Goal: Task Accomplishment & Management: Complete application form

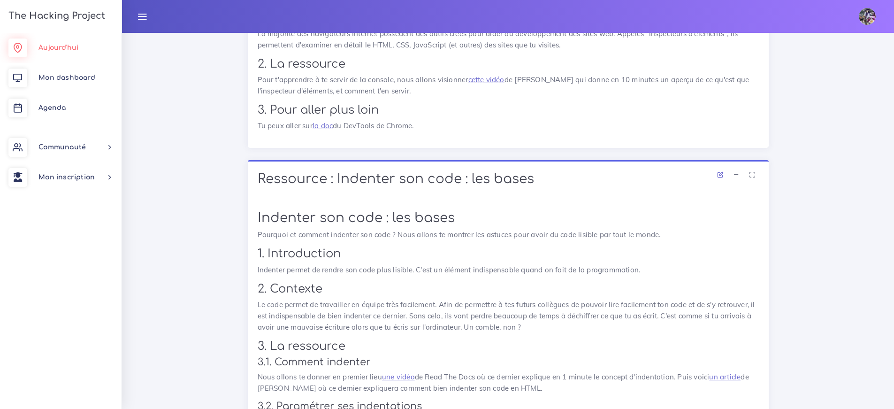
click at [33, 56] on link "Aujourd'hui" at bounding box center [60, 48] width 121 height 30
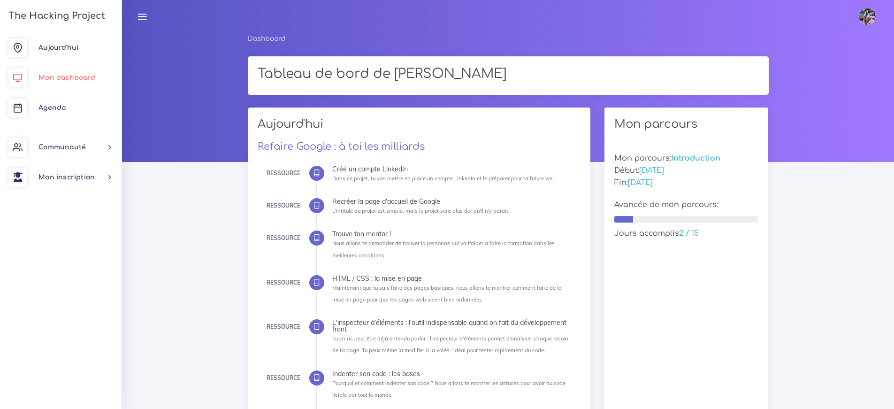
drag, startPoint x: 0, startPoint y: 0, endPoint x: 40, endPoint y: 81, distance: 90.4
click at [40, 81] on link "Mon dashboard" at bounding box center [60, 78] width 121 height 30
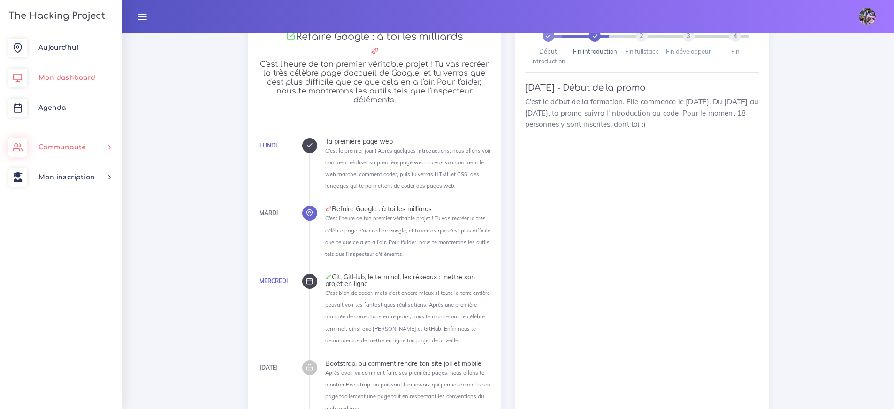
scroll to position [827, 0]
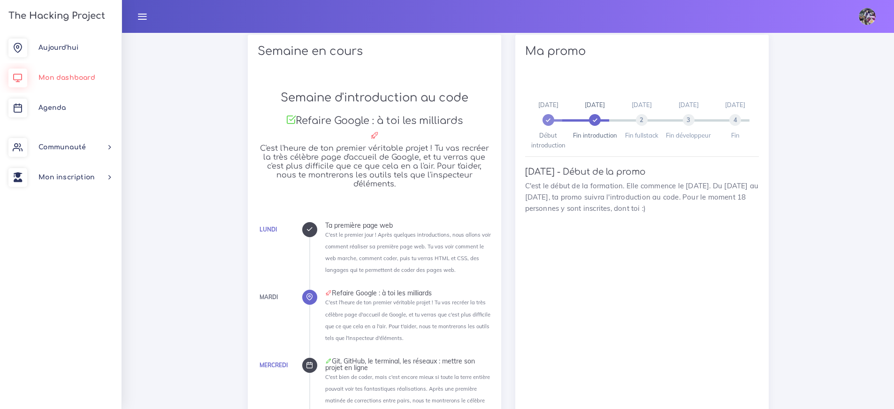
click at [61, 70] on link "Mon dashboard" at bounding box center [60, 78] width 121 height 30
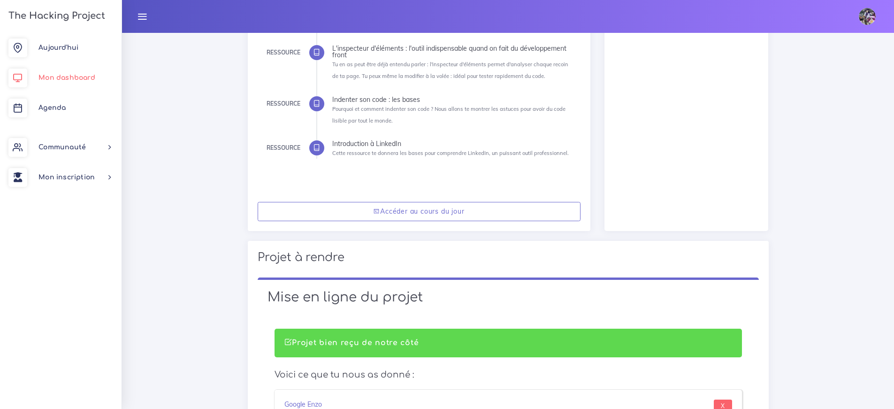
scroll to position [238, 0]
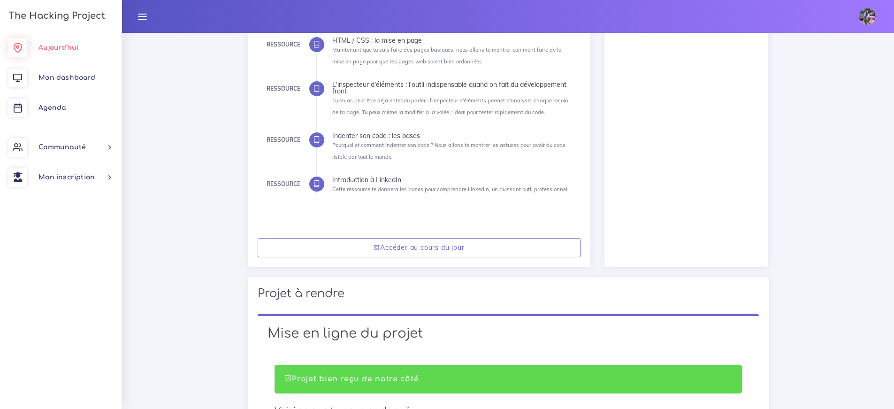
click at [37, 42] on link "Aujourd'hui" at bounding box center [60, 48] width 121 height 30
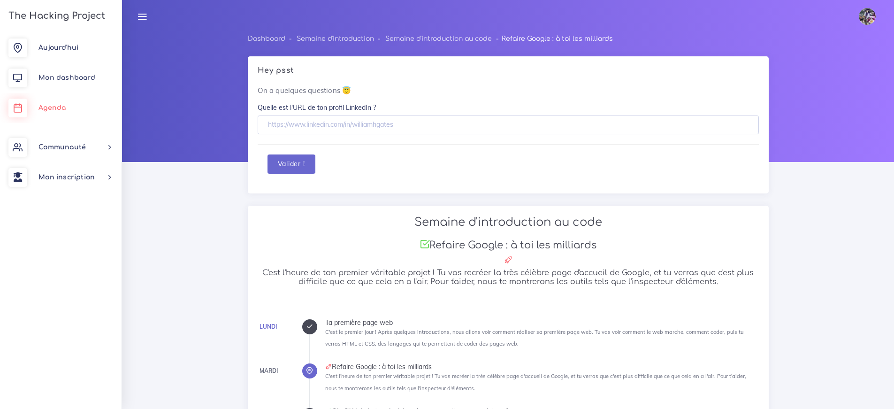
click at [67, 112] on link "Agenda" at bounding box center [60, 108] width 121 height 30
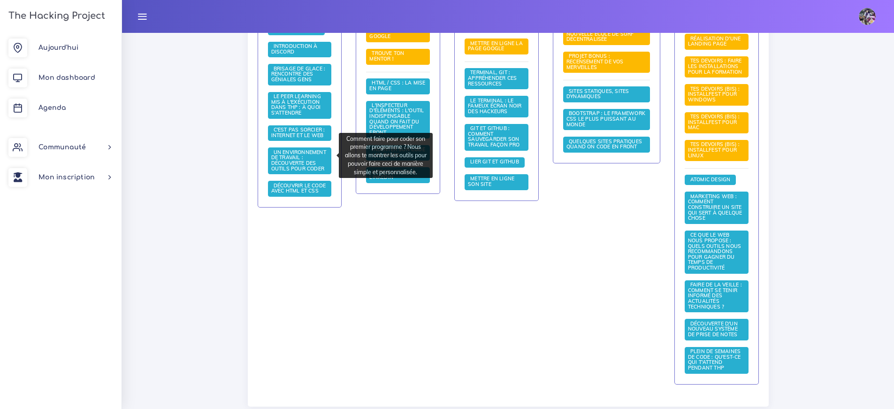
scroll to position [181, 0]
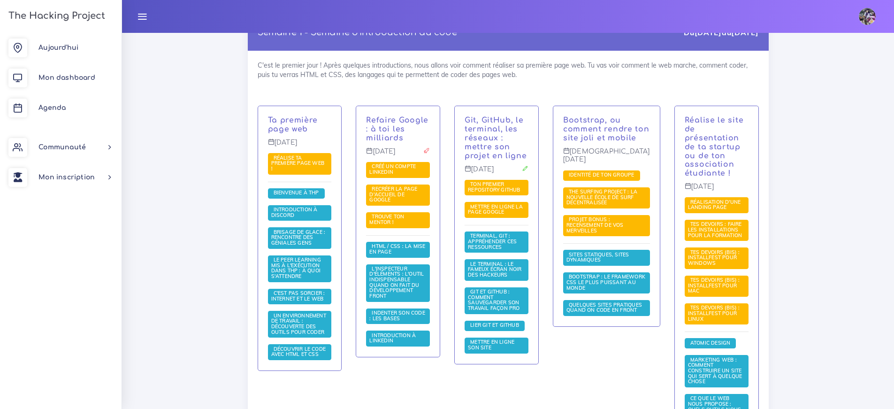
click at [146, 14] on icon at bounding box center [142, 16] width 10 height 10
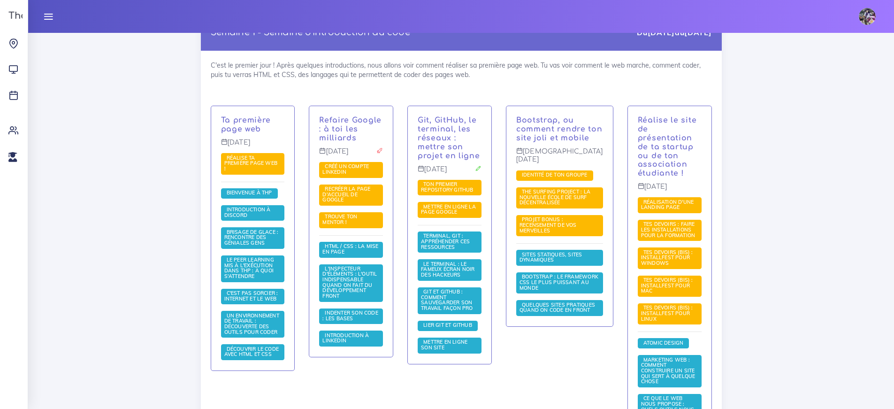
click at [39, 15] on link at bounding box center [48, 16] width 23 height 33
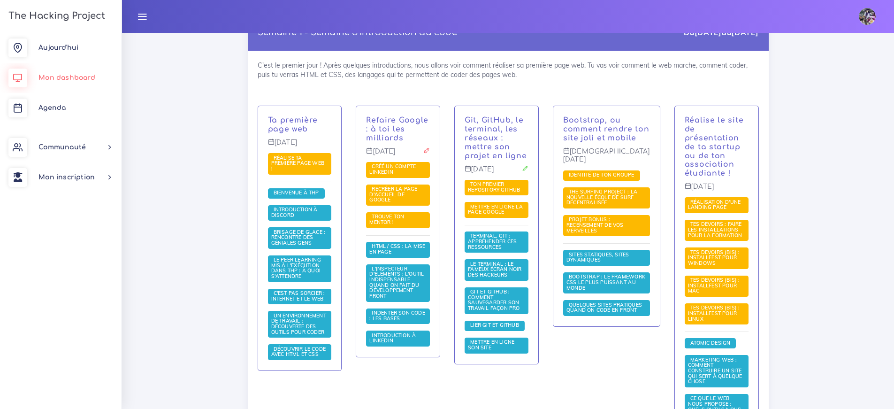
click at [86, 71] on link "Mon dashboard" at bounding box center [60, 78] width 121 height 30
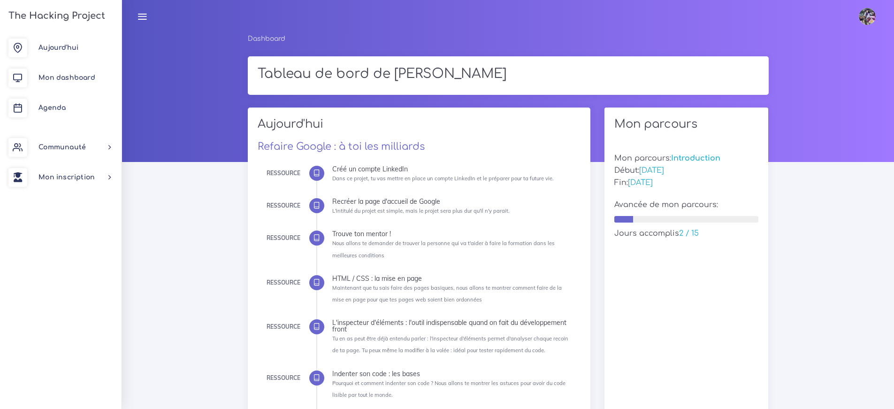
click at [326, 236] on ul "Ressource Créé un compte LinkedIn Dans ce projet, tu vas mettre en place un com…" at bounding box center [444, 299] width 257 height 267
click at [322, 235] on div at bounding box center [316, 237] width 15 height 15
click at [356, 232] on div "Trouve ton mentor !" at bounding box center [452, 233] width 241 height 7
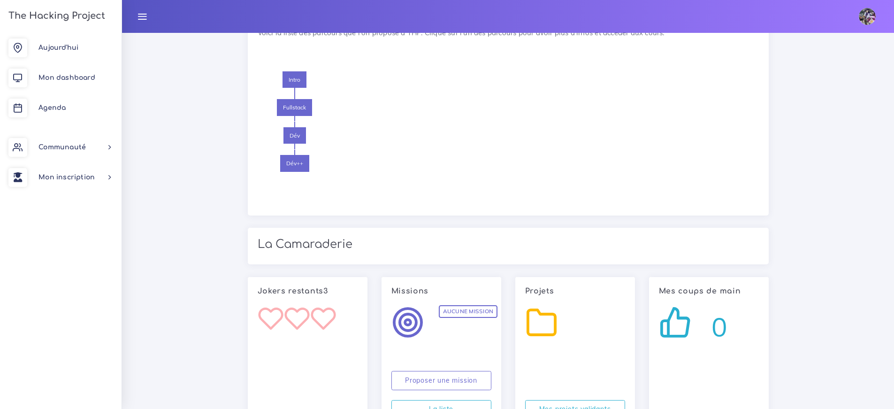
scroll to position [1503, 0]
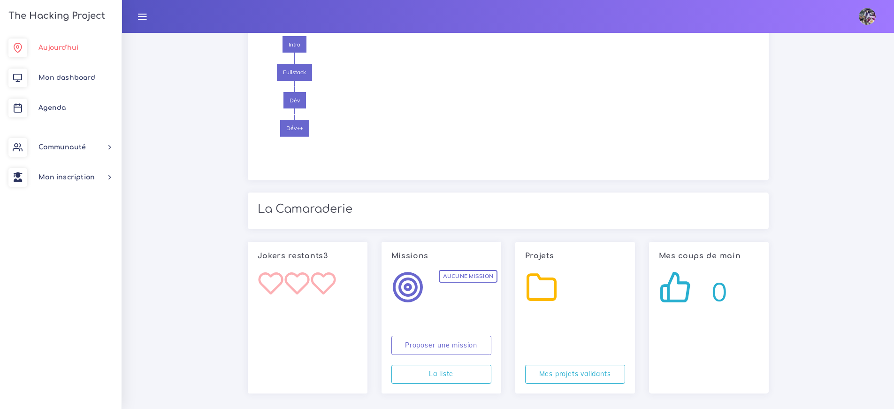
click at [45, 42] on link "Aujourd'hui" at bounding box center [60, 48] width 121 height 30
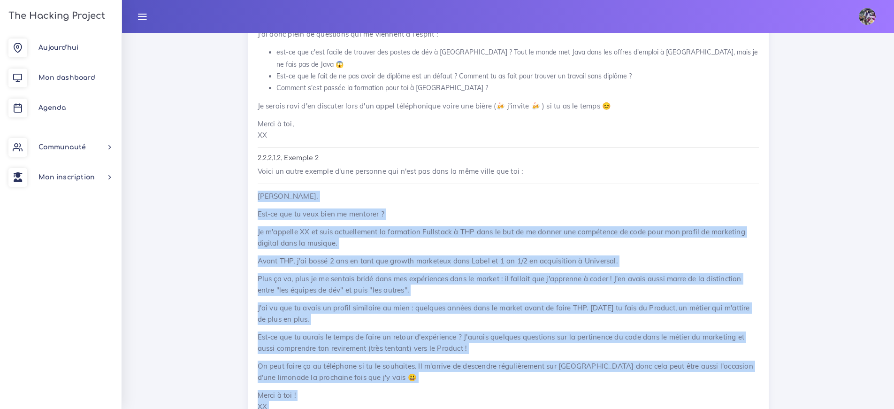
scroll to position [2787, 0]
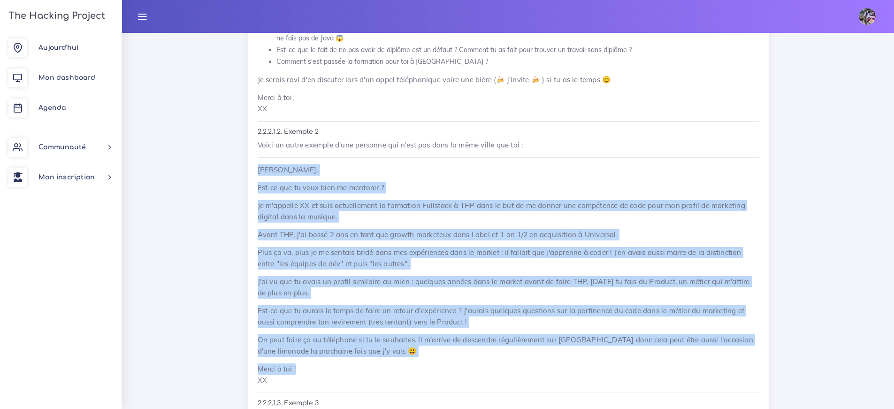
drag, startPoint x: 259, startPoint y: 199, endPoint x: 296, endPoint y: 346, distance: 151.0
copy div "Salut Prénom, Est-ce que tu veux bien me mentorer ? Je m'appelle XX et suis act…"
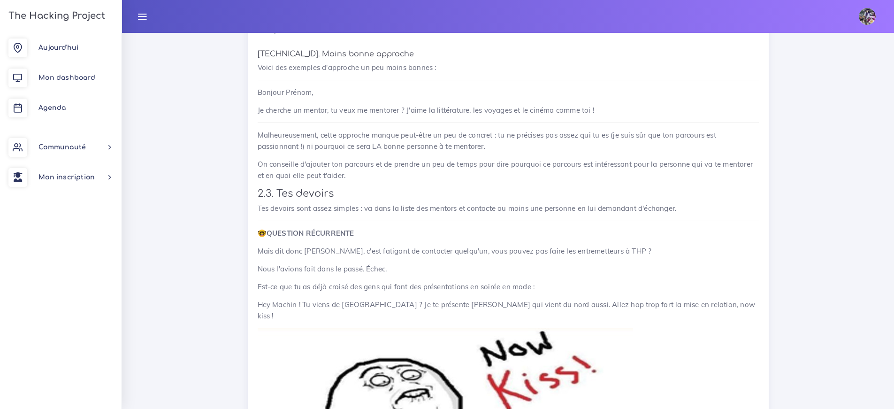
scroll to position [3368, 0]
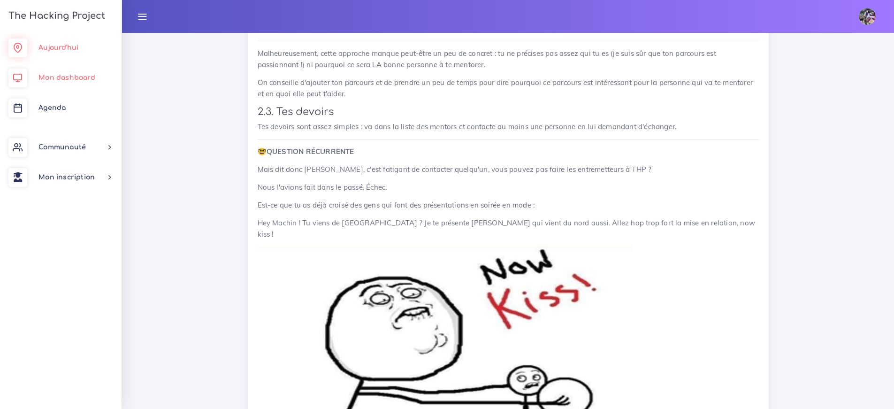
click at [57, 72] on link "Mon dashboard" at bounding box center [60, 78] width 121 height 30
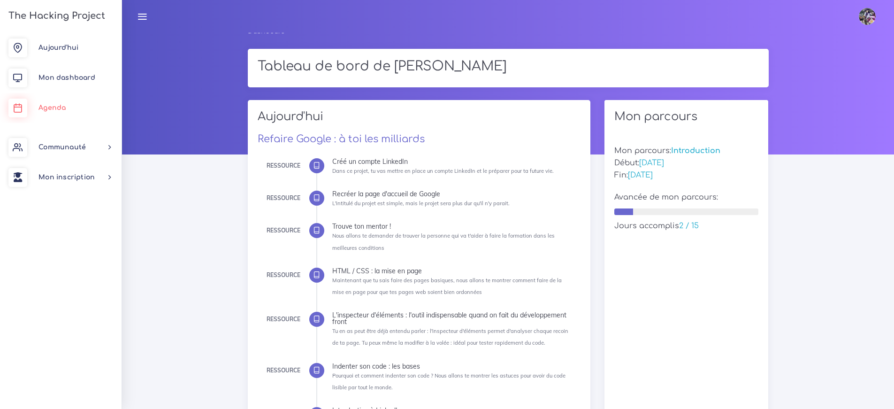
scroll to position [15, 0]
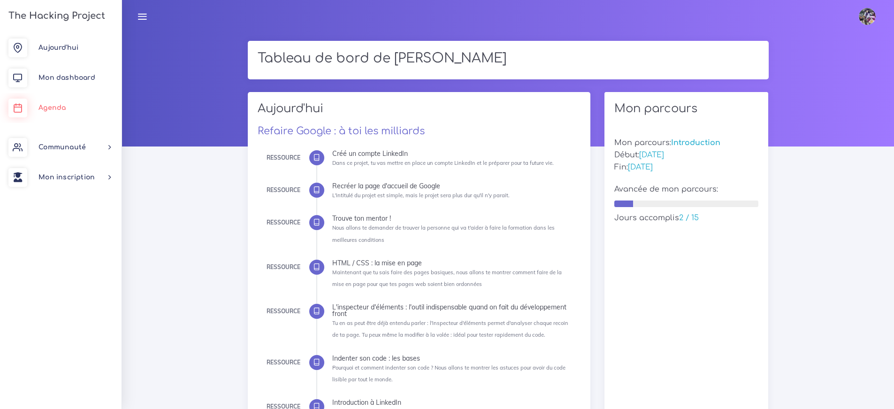
click at [61, 109] on span "Agenda" at bounding box center [51, 107] width 27 height 7
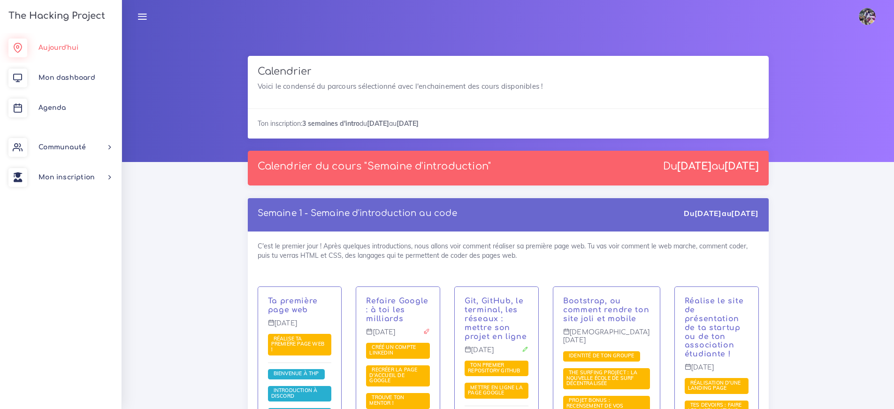
click at [80, 48] on link "Aujourd'hui" at bounding box center [60, 48] width 121 height 30
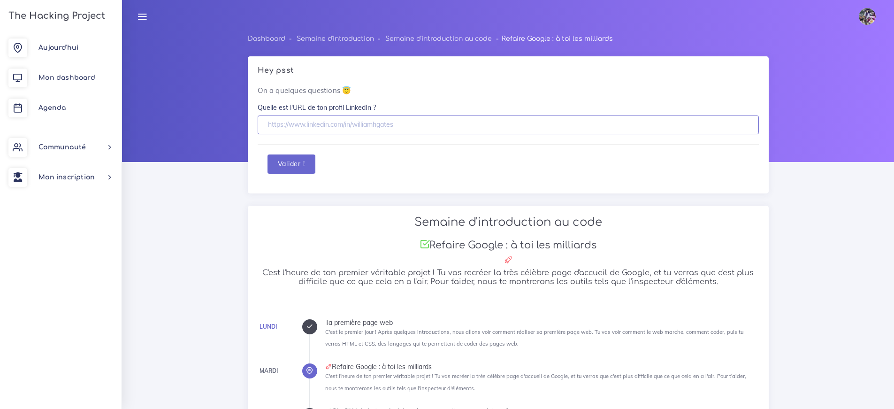
click at [273, 116] on input "text" at bounding box center [508, 124] width 501 height 19
paste input "www.linkedin.com/in/enzo-natali-909a48a2"
type input "www.linkedin.com/in/enzo-natali-909a48a2"
click at [298, 173] on button "Valider !" at bounding box center [291, 163] width 48 height 19
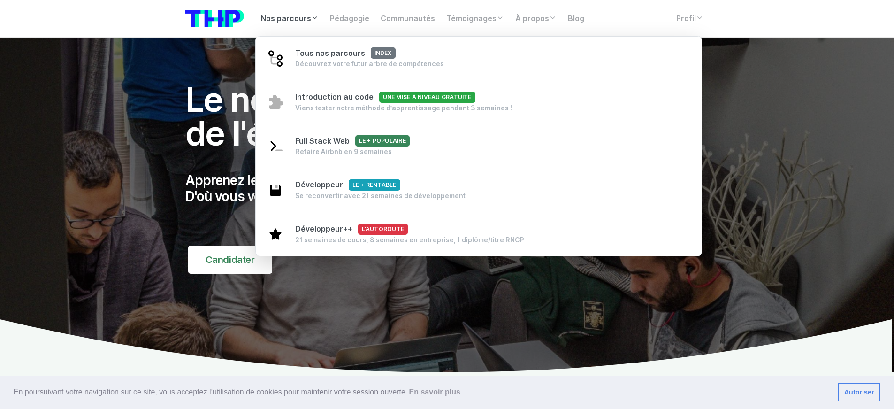
click at [303, 15] on link "Nos parcours" at bounding box center [289, 18] width 69 height 19
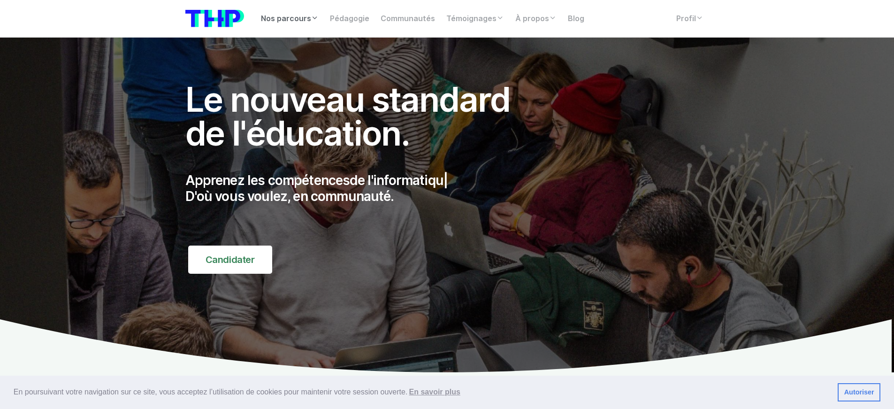
click at [304, 15] on link "Nos parcours" at bounding box center [289, 18] width 69 height 19
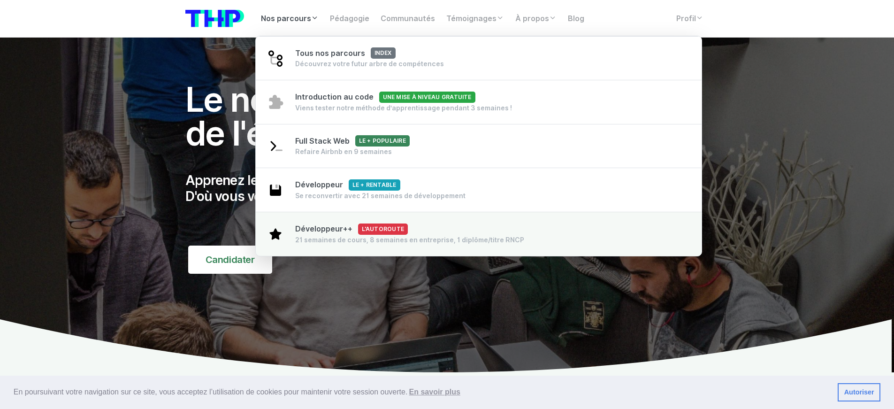
click at [328, 229] on span "Développeur++ L'autoroute" at bounding box center [351, 228] width 113 height 9
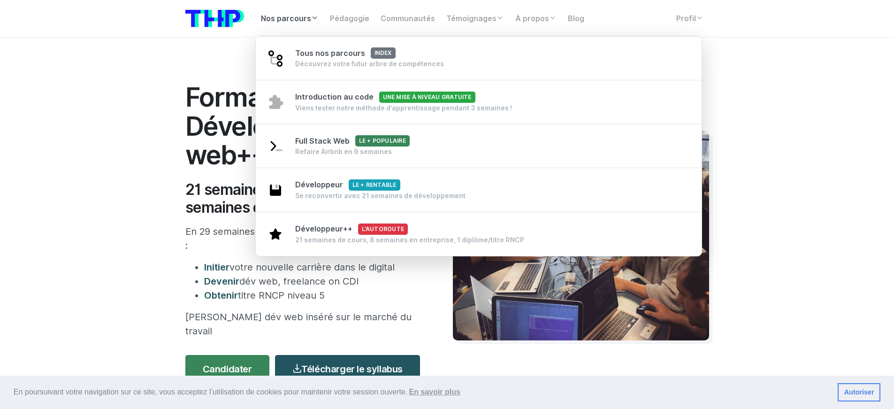
click at [302, 19] on link "Nos parcours" at bounding box center [289, 18] width 69 height 19
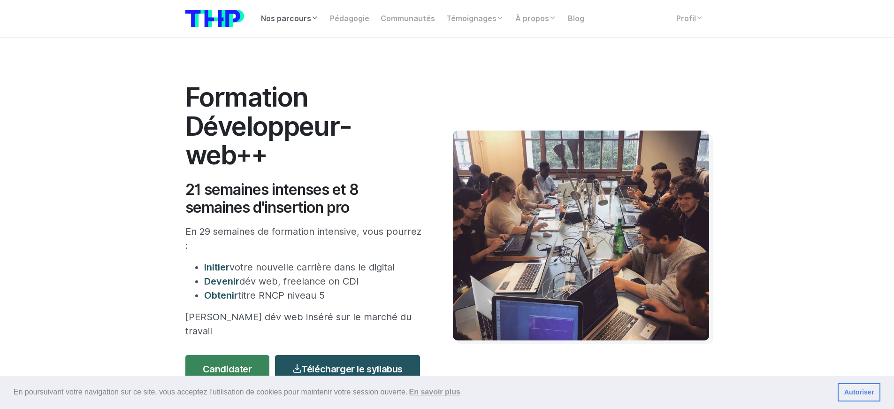
click at [301, 20] on link "Nos parcours" at bounding box center [289, 18] width 69 height 19
drag, startPoint x: 184, startPoint y: 104, endPoint x: 265, endPoint y: 157, distance: 96.1
click at [265, 157] on h1 "Formation Développeur-web++" at bounding box center [304, 126] width 239 height 87
copy h1 "Formation Développeur-web++"
